Goal: Task Accomplishment & Management: Manage account settings

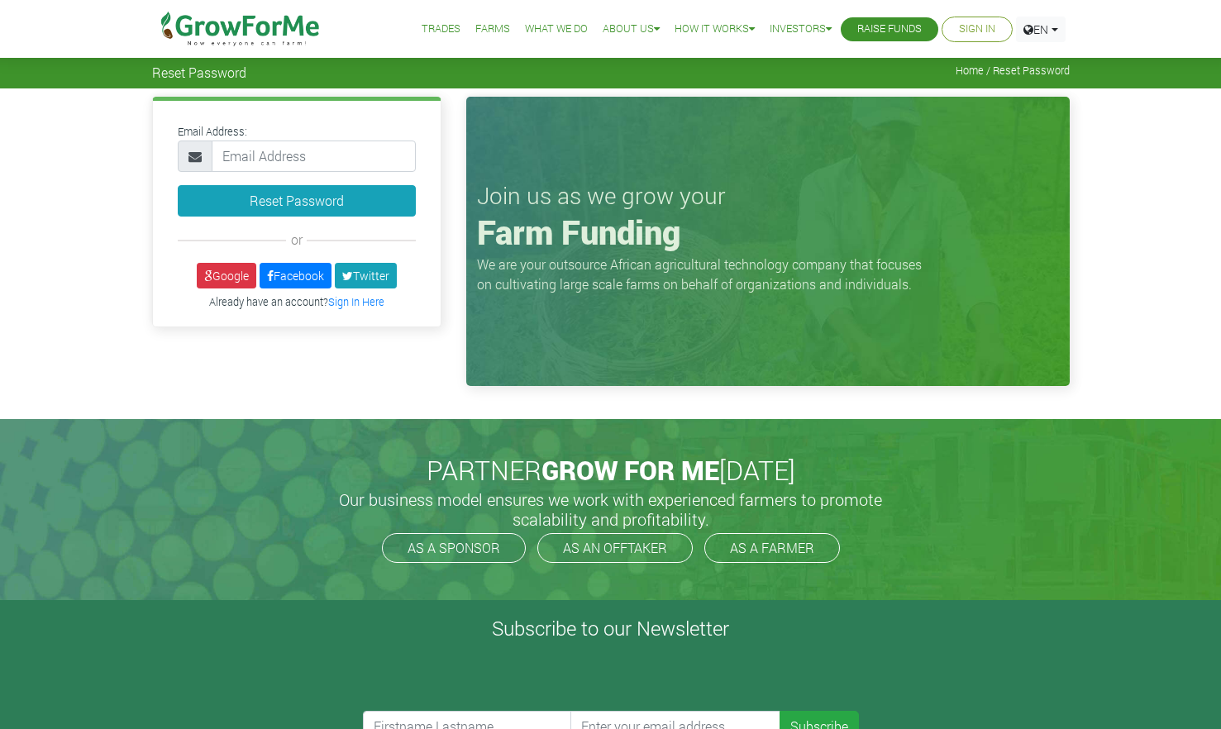
click at [318, 163] on input "email" at bounding box center [314, 156] width 204 height 31
type input "esthermensah27@yahoo.com"
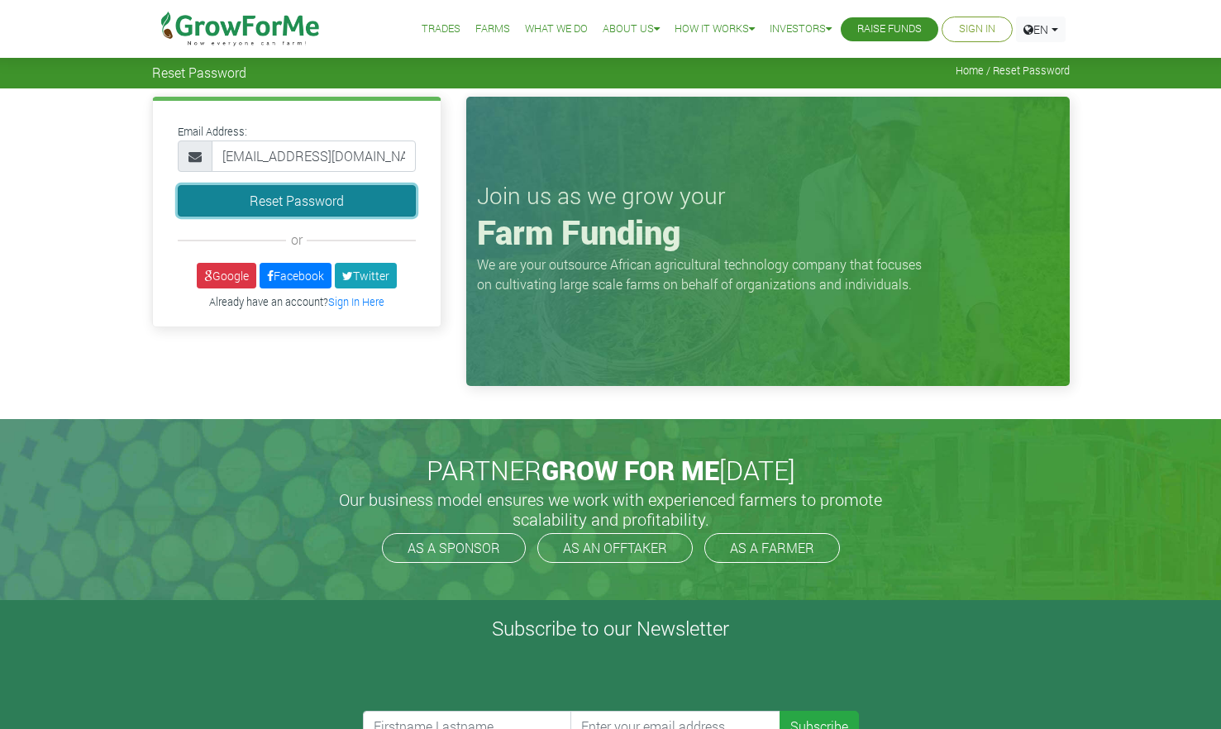
click at [285, 207] on button "Reset Password" at bounding box center [297, 200] width 238 height 31
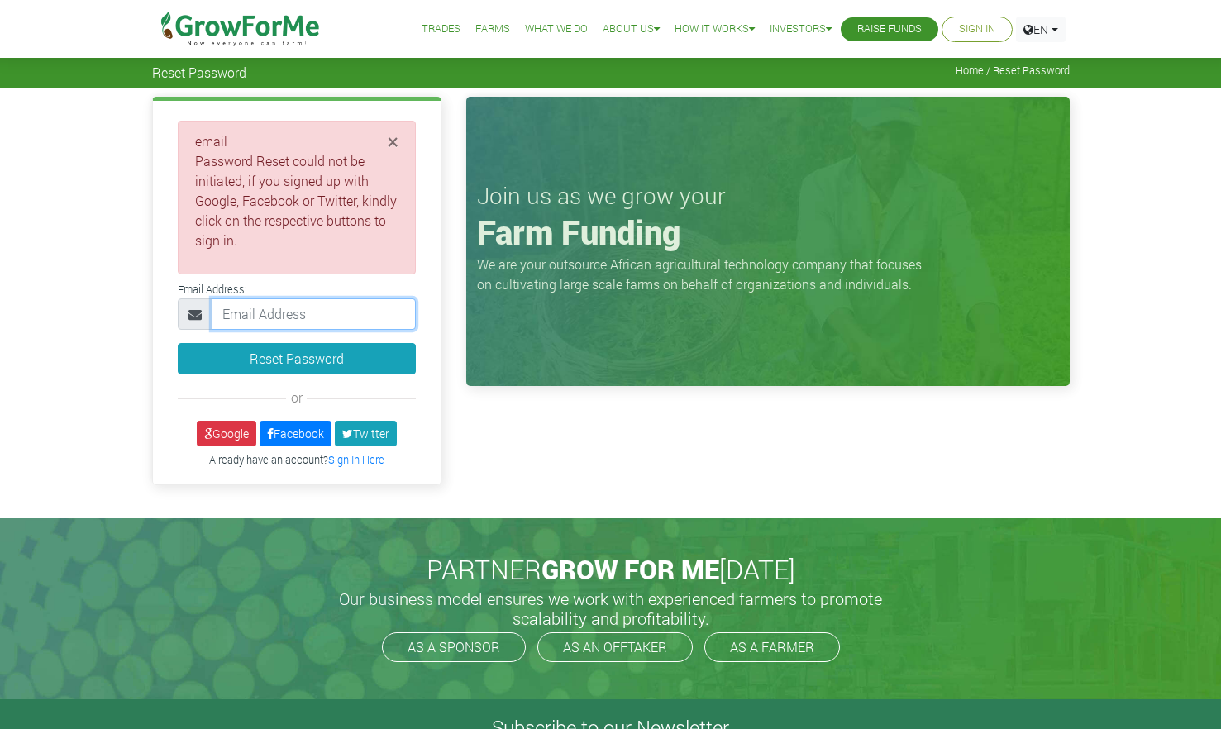
click at [316, 310] on input "email" at bounding box center [314, 313] width 204 height 31
type input "esthermensah27@yahoo.com"
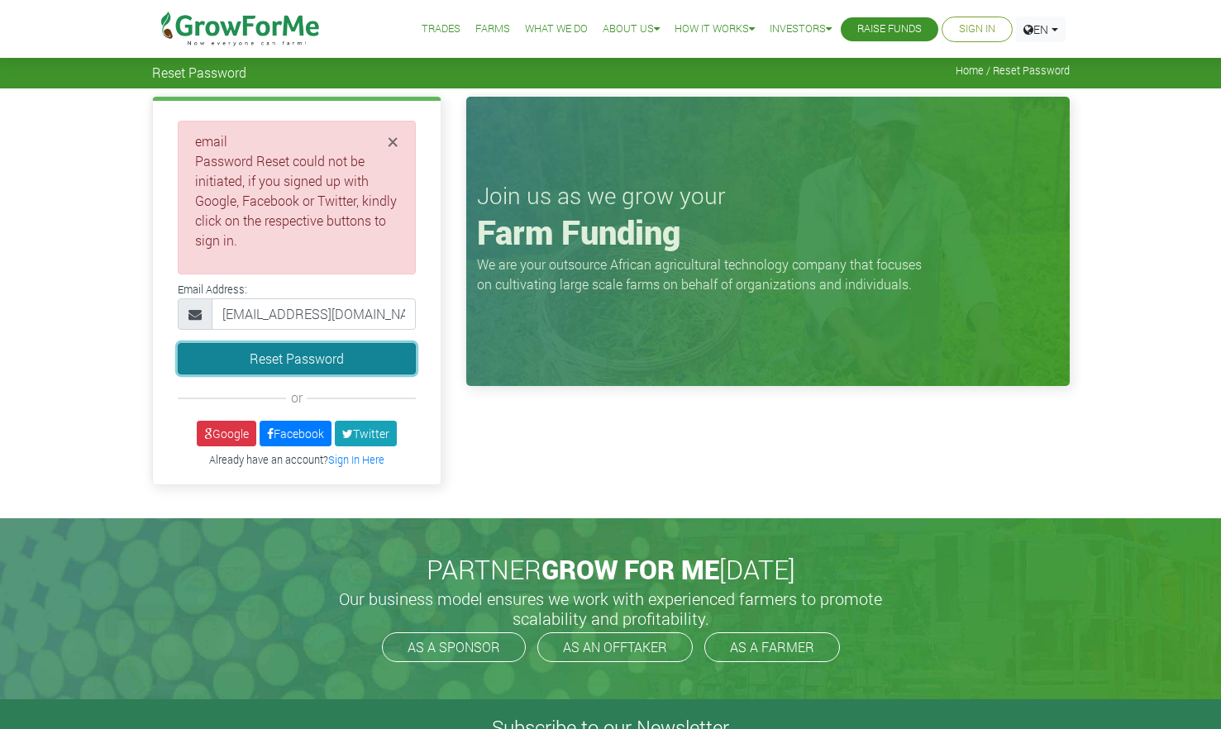
click at [245, 353] on button "Reset Password" at bounding box center [297, 358] width 238 height 31
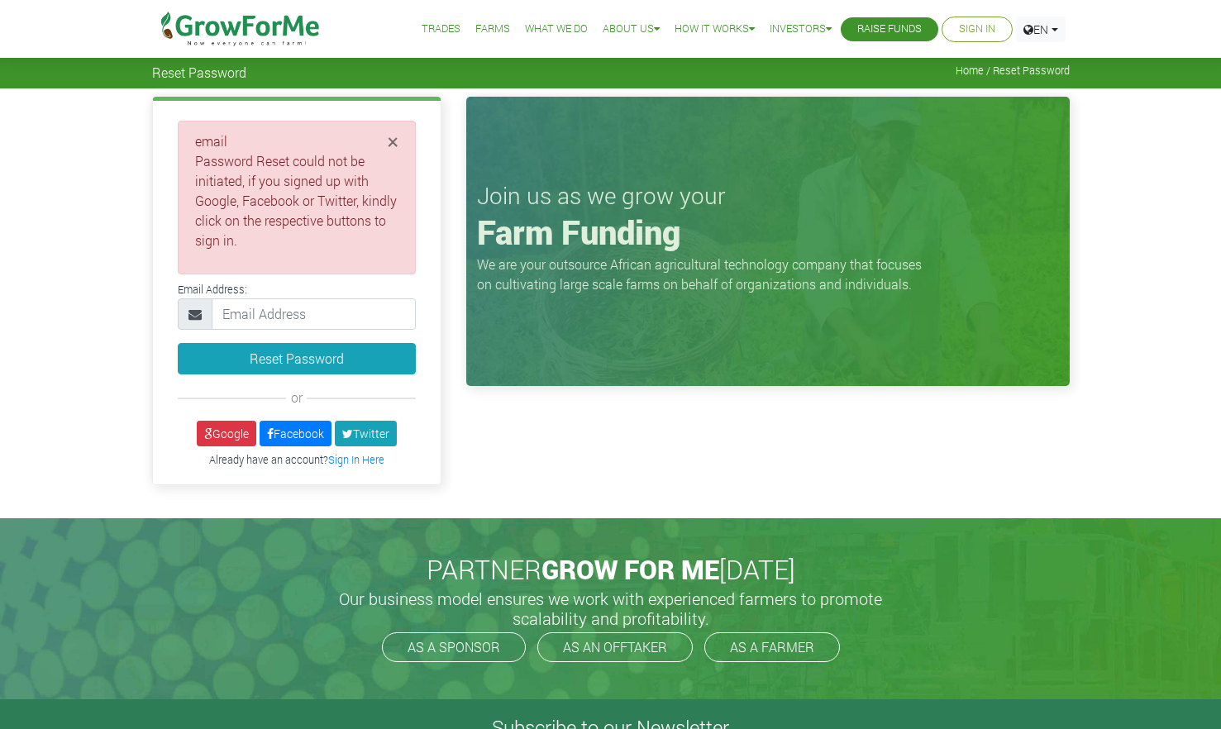
click at [406, 523] on div "PARTNER GROW FOR ME [DATE] Our business model ensures we work with experienced …" at bounding box center [611, 608] width 942 height 180
click at [478, 28] on link "Farms" at bounding box center [492, 29] width 35 height 17
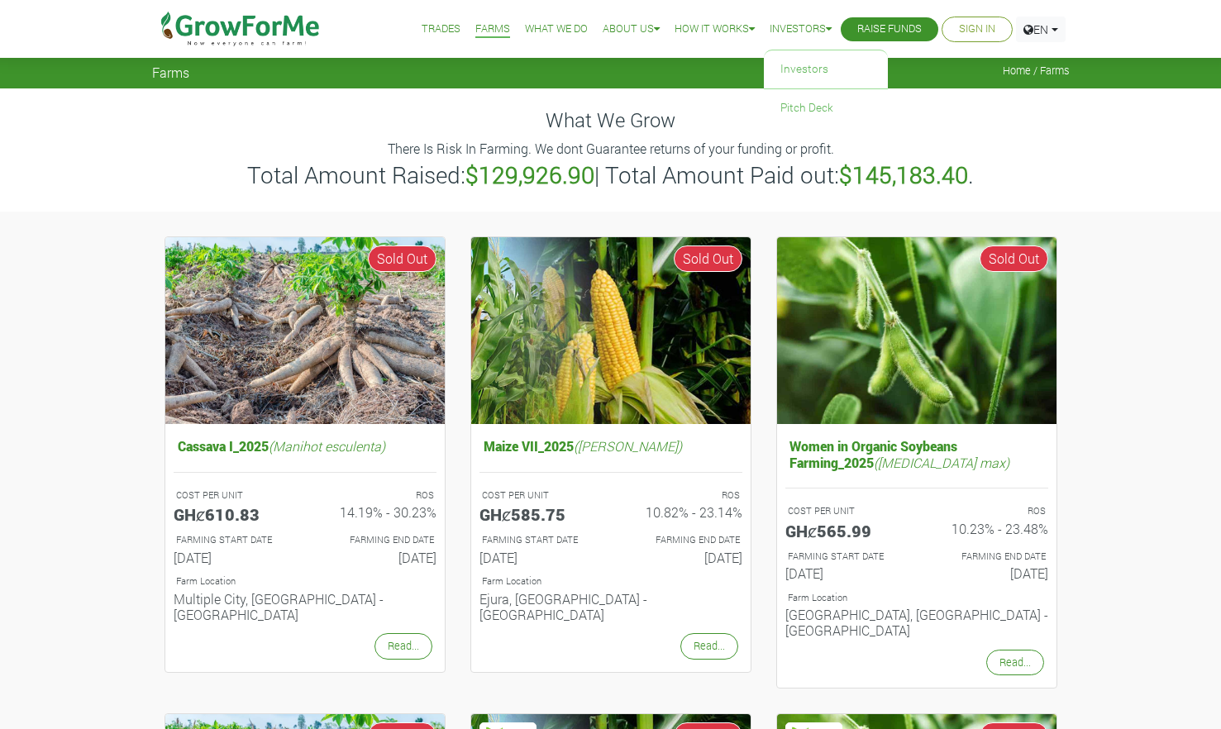
click at [829, 27] on li "Investors Investors Pitch Deck" at bounding box center [801, 29] width 74 height 59
click at [791, 66] on link "Investors" at bounding box center [826, 69] width 124 height 38
